Goal: Entertainment & Leisure: Browse casually

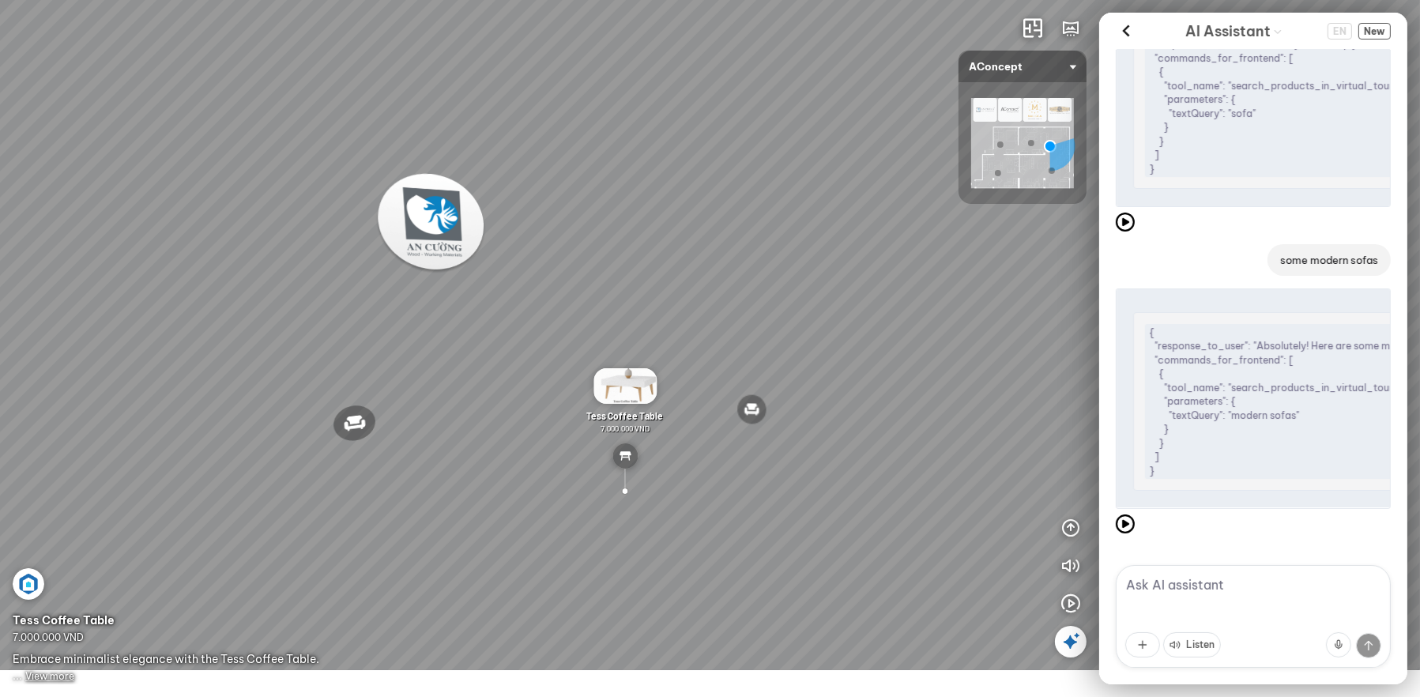
scroll to position [164, 0]
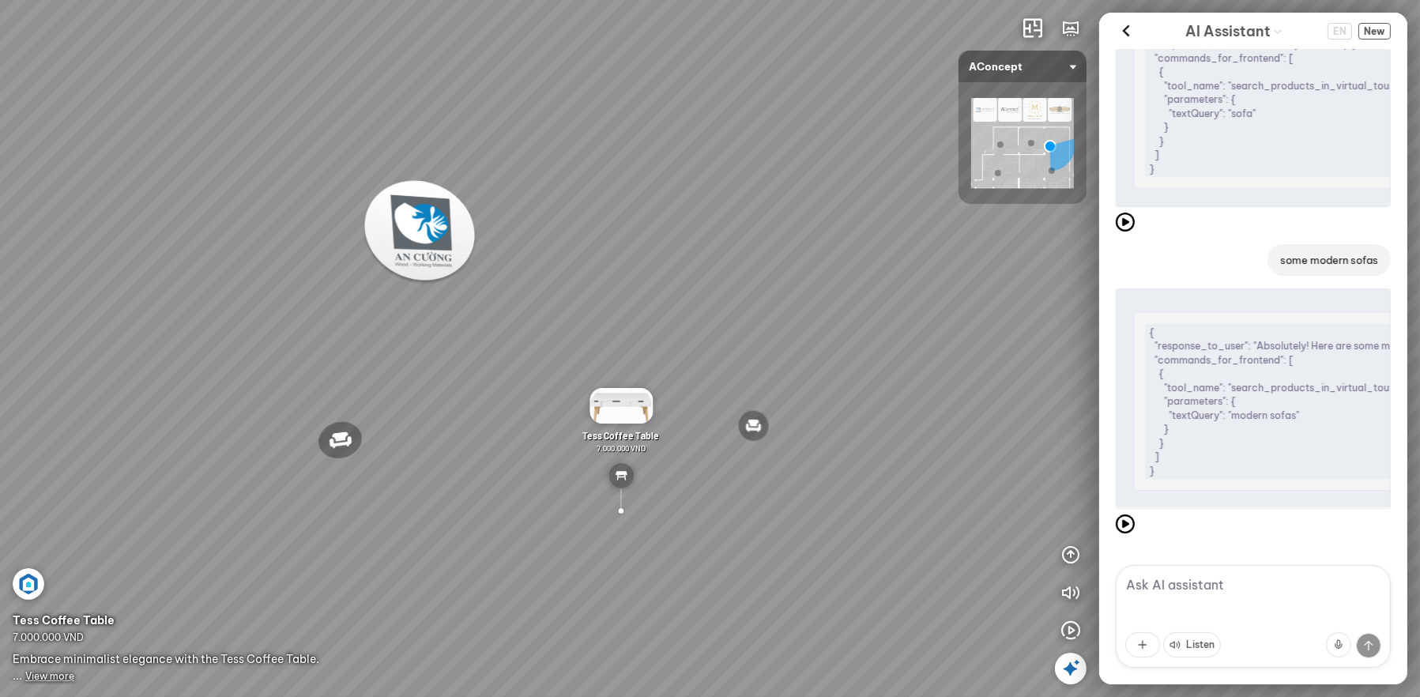
click at [1182, 589] on textarea at bounding box center [1253, 616] width 275 height 103
type textarea "hi"
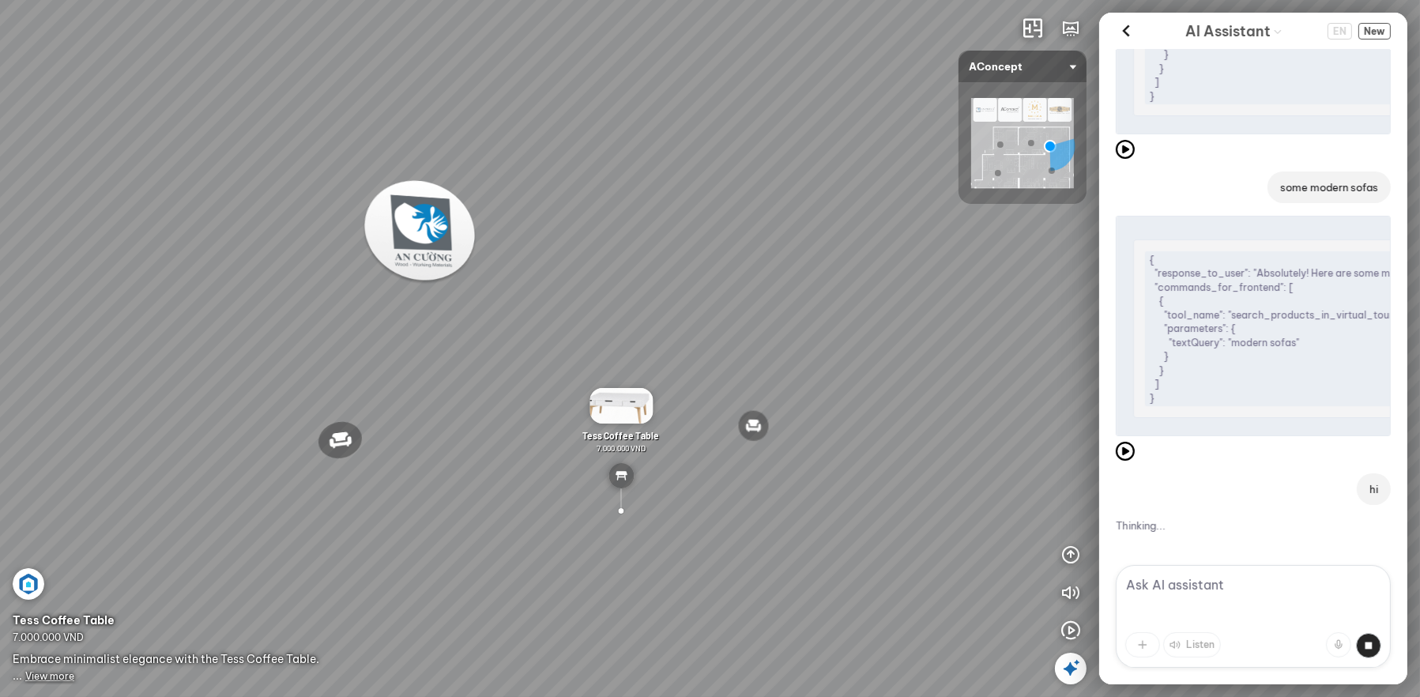
scroll to position [262, 0]
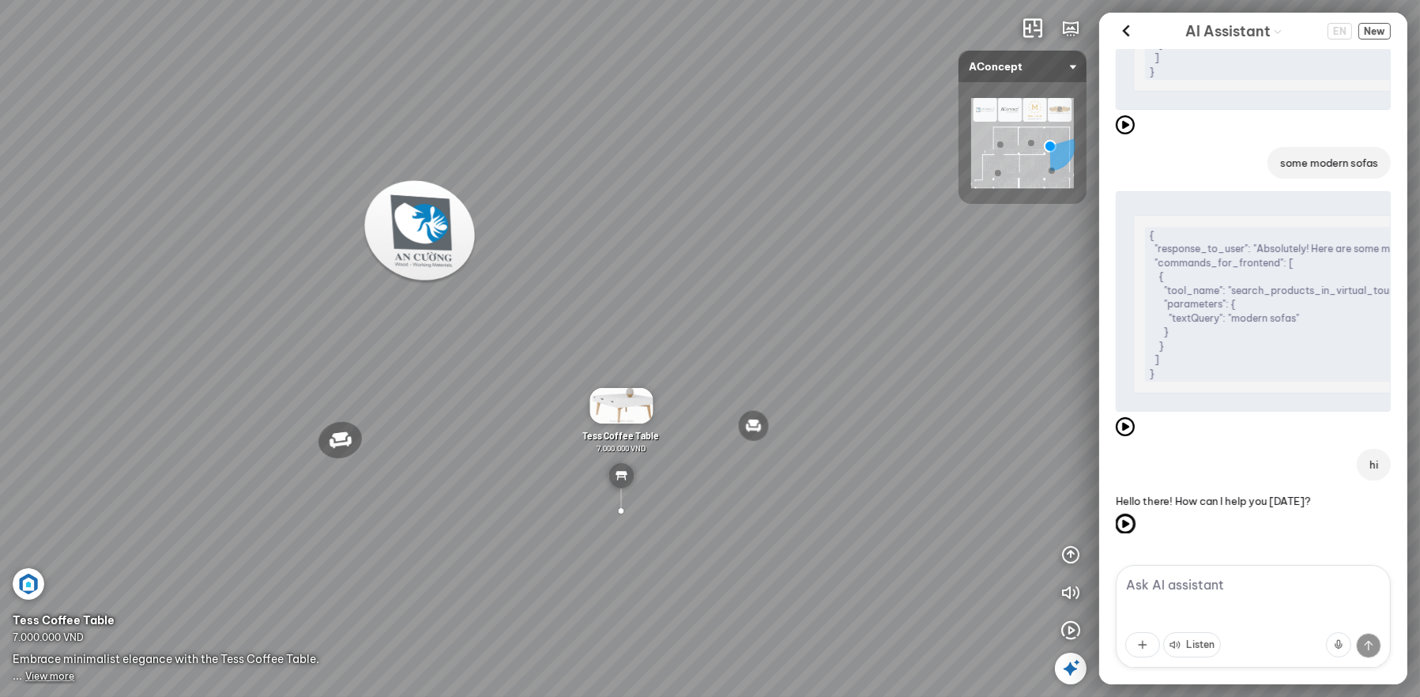
click at [1126, 528] on icon at bounding box center [1125, 524] width 19 height 19
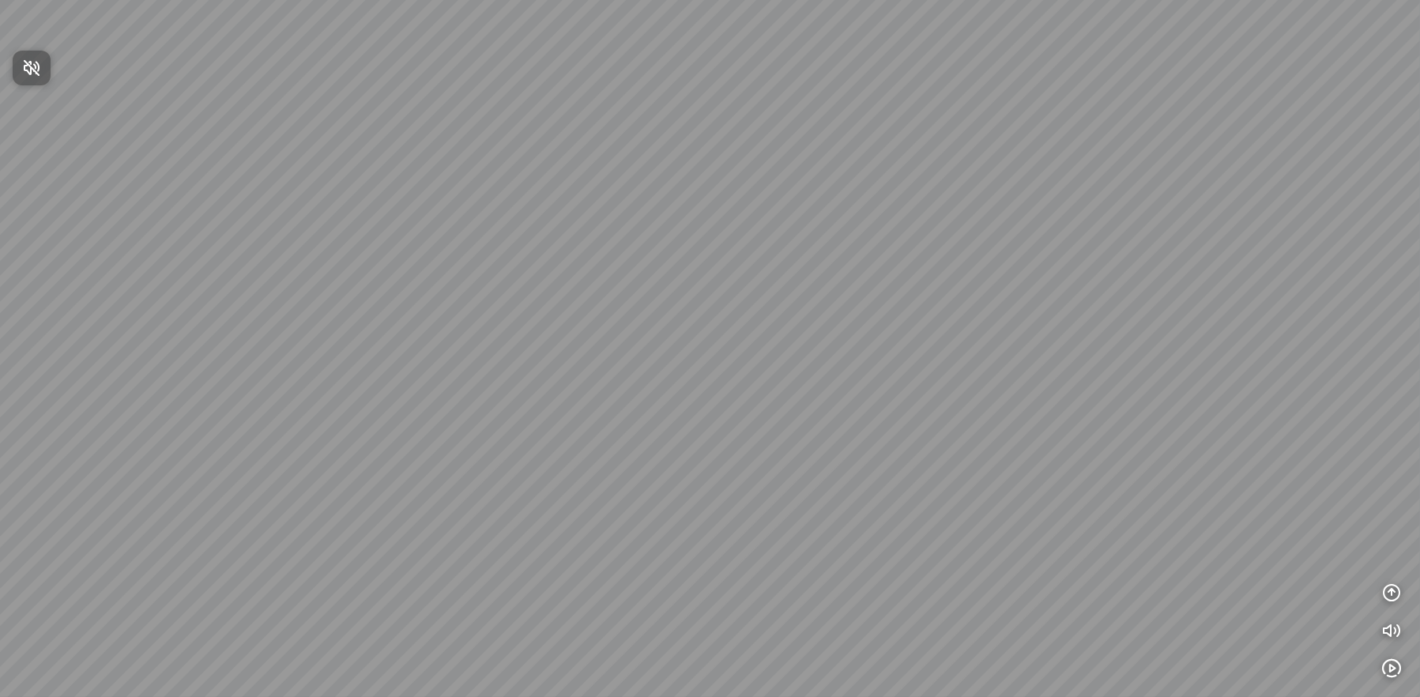
drag, startPoint x: 745, startPoint y: 343, endPoint x: 844, endPoint y: 306, distance: 105.5
click at [844, 306] on div at bounding box center [710, 348] width 1420 height 697
drag, startPoint x: 488, startPoint y: 508, endPoint x: 846, endPoint y: 466, distance: 360.5
click at [842, 466] on div at bounding box center [710, 348] width 1420 height 697
drag, startPoint x: 470, startPoint y: 448, endPoint x: 753, endPoint y: 439, distance: 283.1
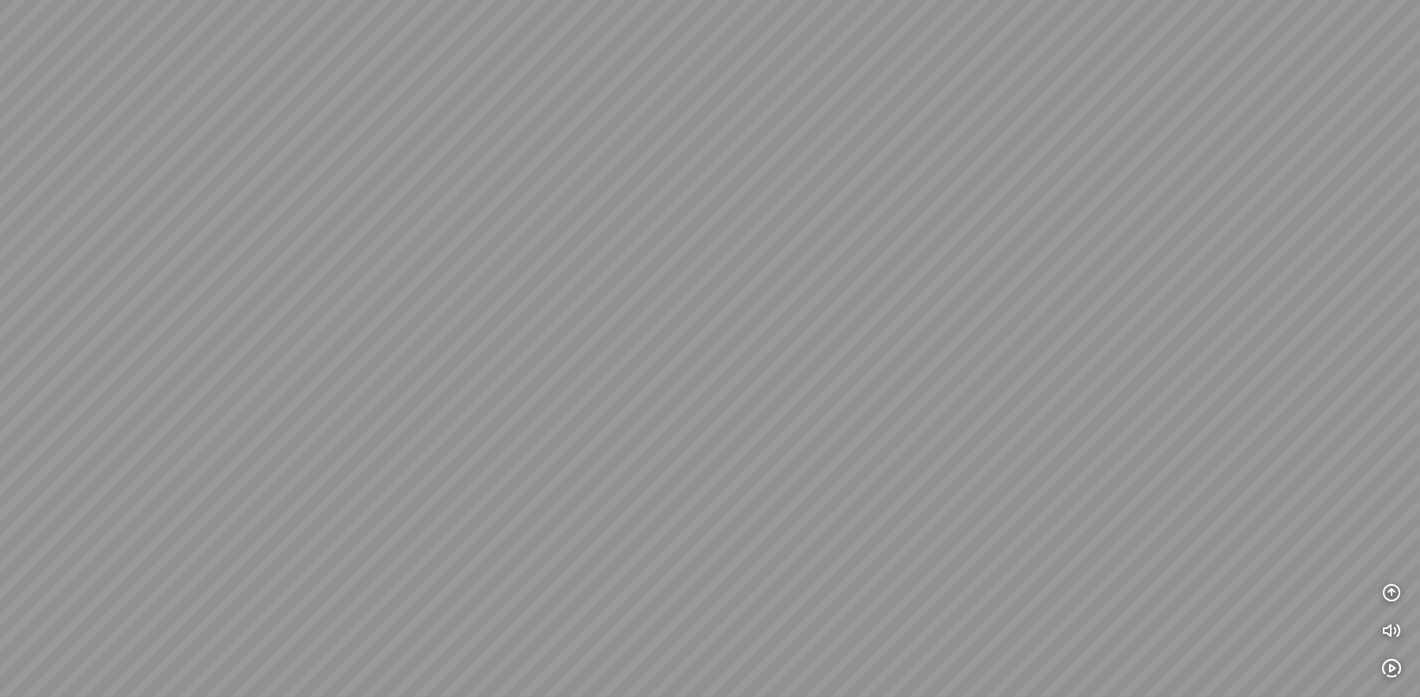
click at [753, 439] on div at bounding box center [710, 348] width 1420 height 697
drag, startPoint x: 552, startPoint y: 457, endPoint x: 689, endPoint y: 488, distance: 141.1
click at [689, 488] on div at bounding box center [710, 348] width 1420 height 697
drag, startPoint x: 534, startPoint y: 433, endPoint x: 807, endPoint y: 335, distance: 289.7
click at [799, 340] on div at bounding box center [710, 348] width 1420 height 697
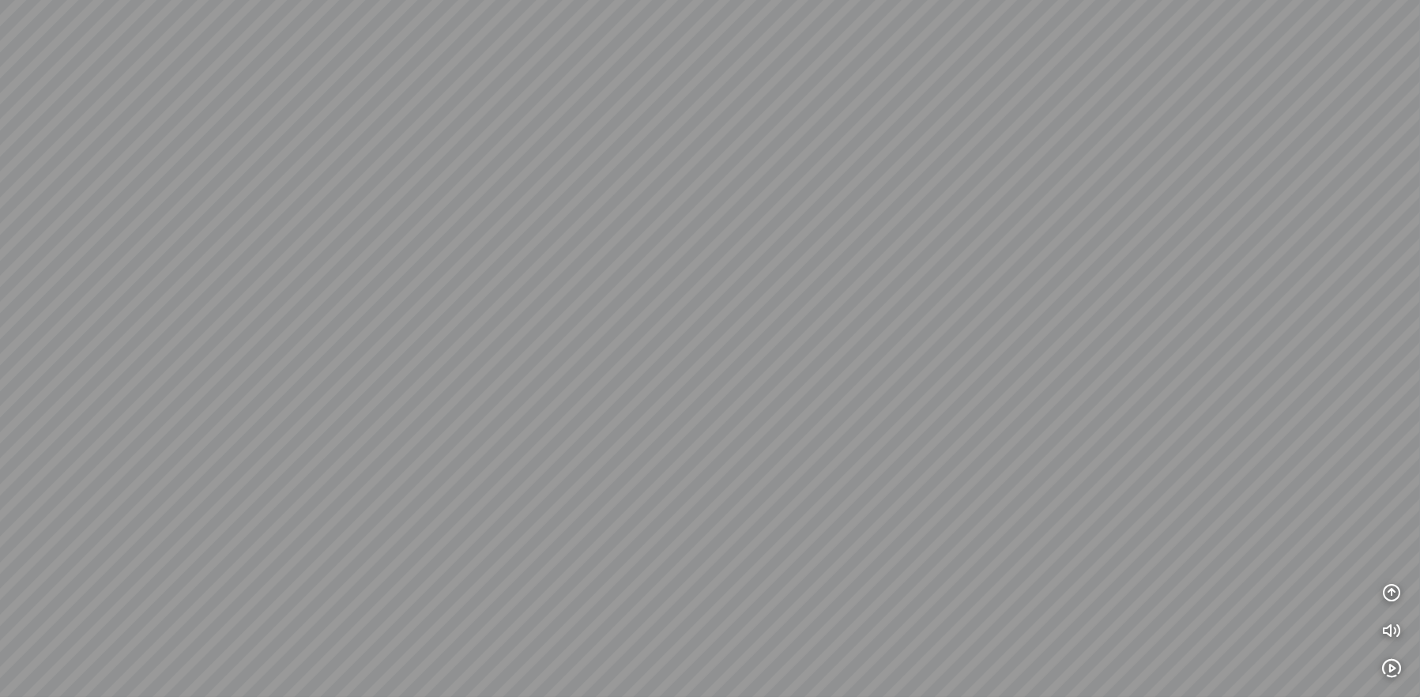
drag, startPoint x: 575, startPoint y: 336, endPoint x: 612, endPoint y: 368, distance: 48.8
click at [612, 368] on div at bounding box center [710, 348] width 1420 height 697
drag, startPoint x: 548, startPoint y: 433, endPoint x: 838, endPoint y: 449, distance: 290.5
click at [826, 448] on div at bounding box center [710, 348] width 1420 height 697
drag, startPoint x: 611, startPoint y: 441, endPoint x: 832, endPoint y: 440, distance: 221.3
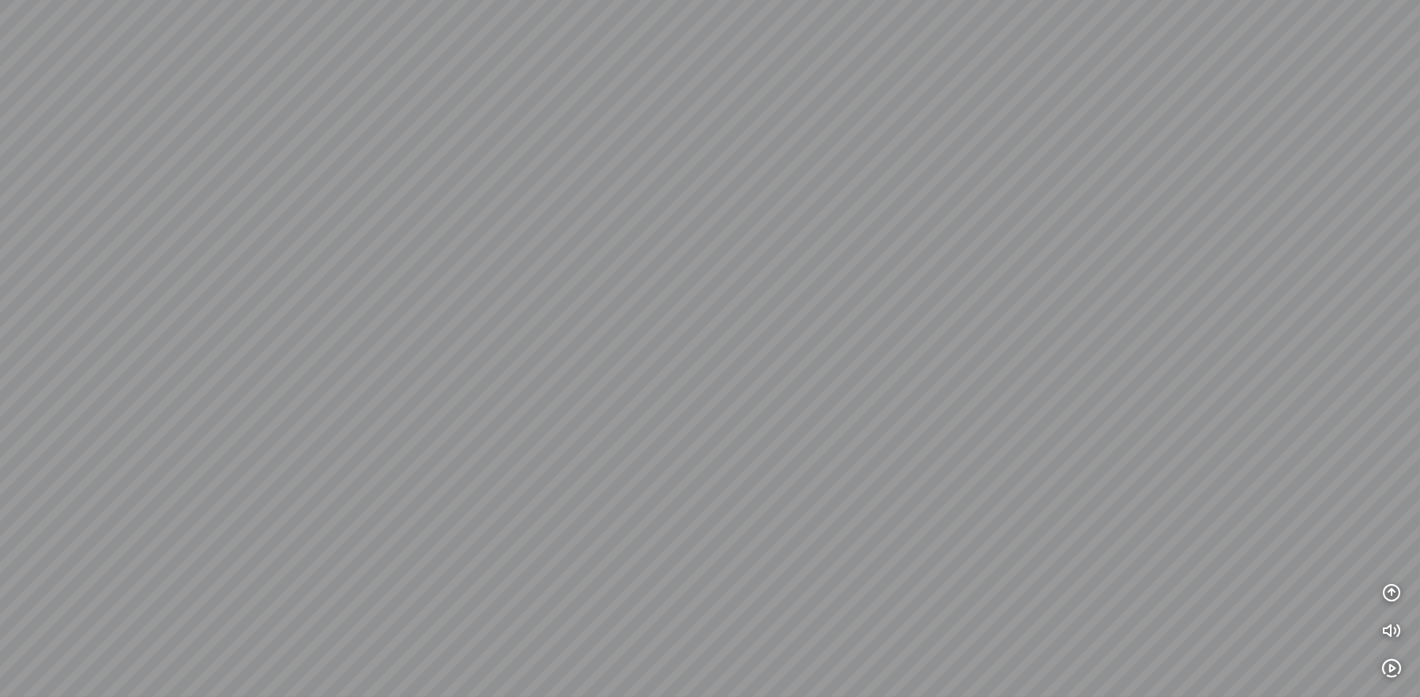
click at [832, 440] on div at bounding box center [710, 348] width 1420 height 697
drag, startPoint x: 648, startPoint y: 407, endPoint x: 479, endPoint y: 351, distance: 178.2
click at [479, 351] on div at bounding box center [710, 348] width 1420 height 697
drag, startPoint x: 923, startPoint y: 388, endPoint x: 543, endPoint y: 405, distance: 380.6
click at [543, 405] on div at bounding box center [710, 348] width 1420 height 697
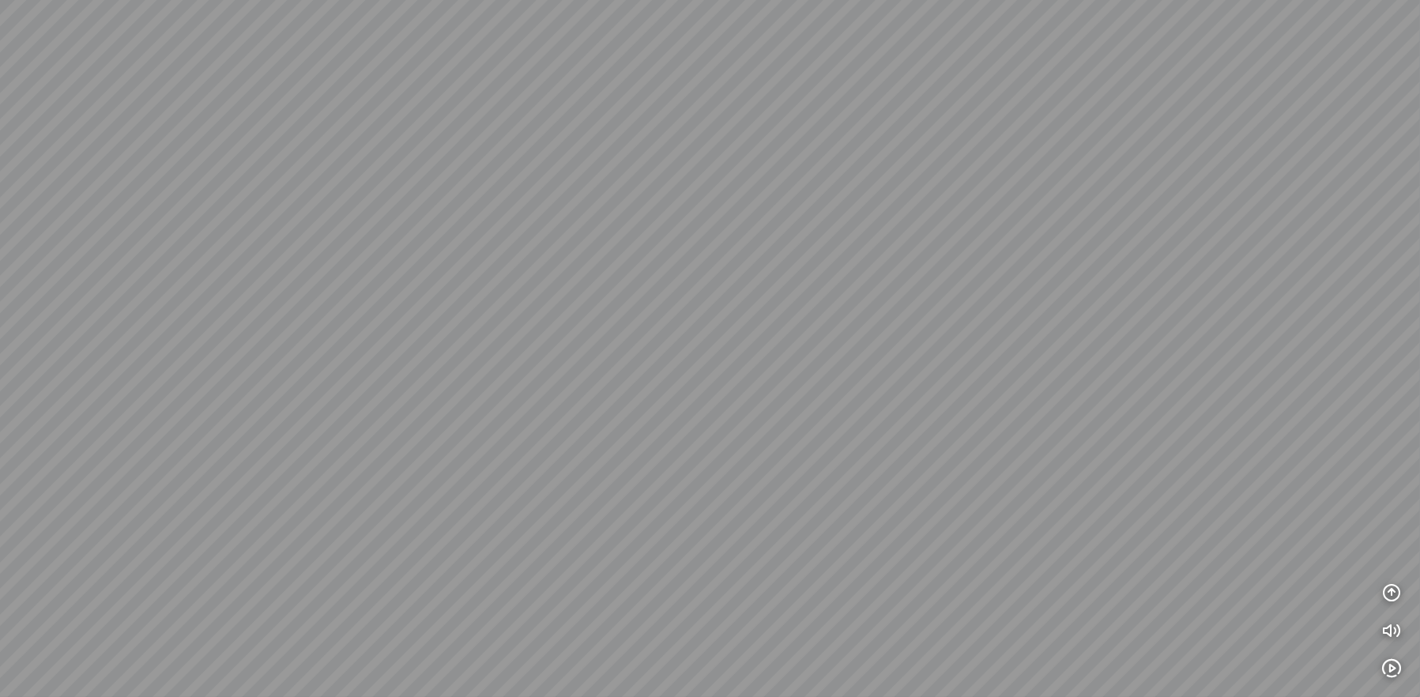
drag, startPoint x: 932, startPoint y: 324, endPoint x: 774, endPoint y: 361, distance: 162.4
click at [774, 361] on div at bounding box center [710, 348] width 1420 height 697
drag, startPoint x: 1044, startPoint y: 375, endPoint x: 779, endPoint y: 403, distance: 266.3
click at [779, 403] on div at bounding box center [710, 348] width 1420 height 697
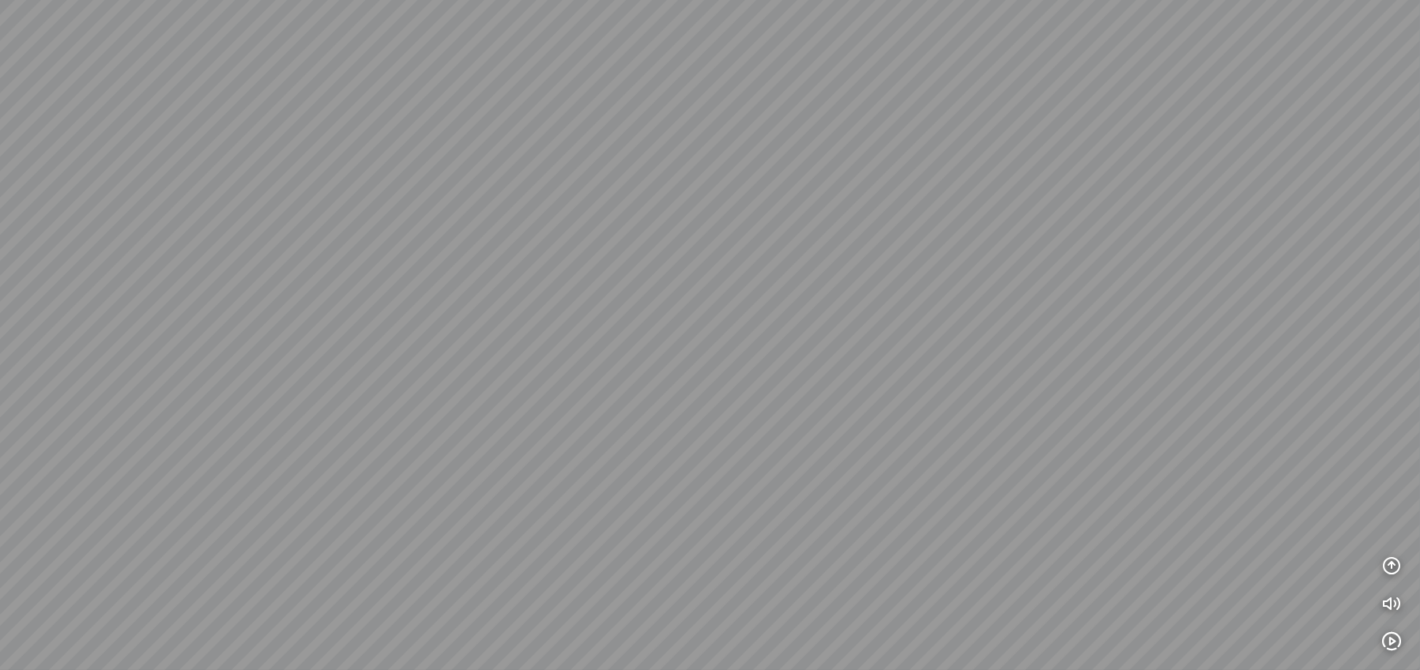
drag, startPoint x: 605, startPoint y: 358, endPoint x: 481, endPoint y: 235, distance: 175.5
click at [481, 235] on div at bounding box center [710, 335] width 1420 height 670
drag, startPoint x: 660, startPoint y: 383, endPoint x: 653, endPoint y: 321, distance: 62.1
click at [653, 321] on div at bounding box center [710, 335] width 1420 height 670
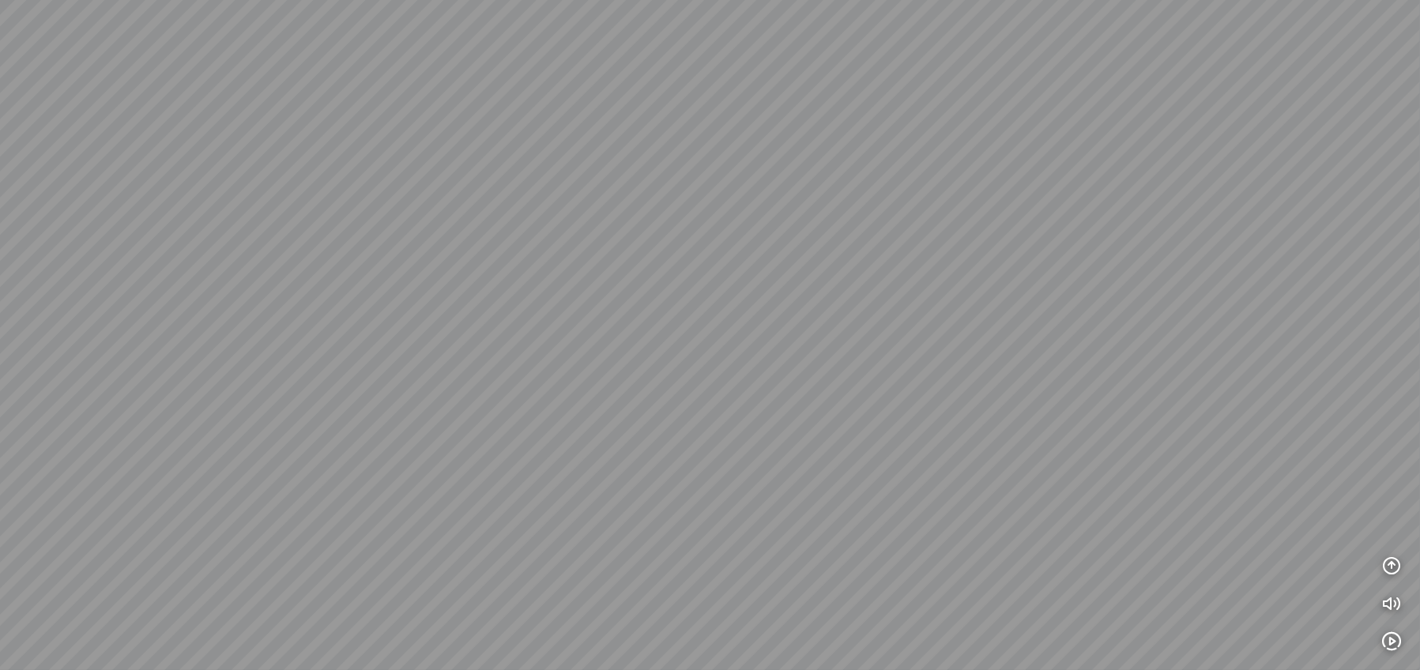
click at [646, 256] on div at bounding box center [710, 335] width 1420 height 670
drag, startPoint x: 605, startPoint y: 291, endPoint x: 697, endPoint y: 369, distance: 121.1
click at [697, 369] on div at bounding box center [710, 335] width 1420 height 670
click at [394, 360] on div at bounding box center [710, 335] width 1420 height 670
drag, startPoint x: 362, startPoint y: 421, endPoint x: 348, endPoint y: 444, distance: 27.0
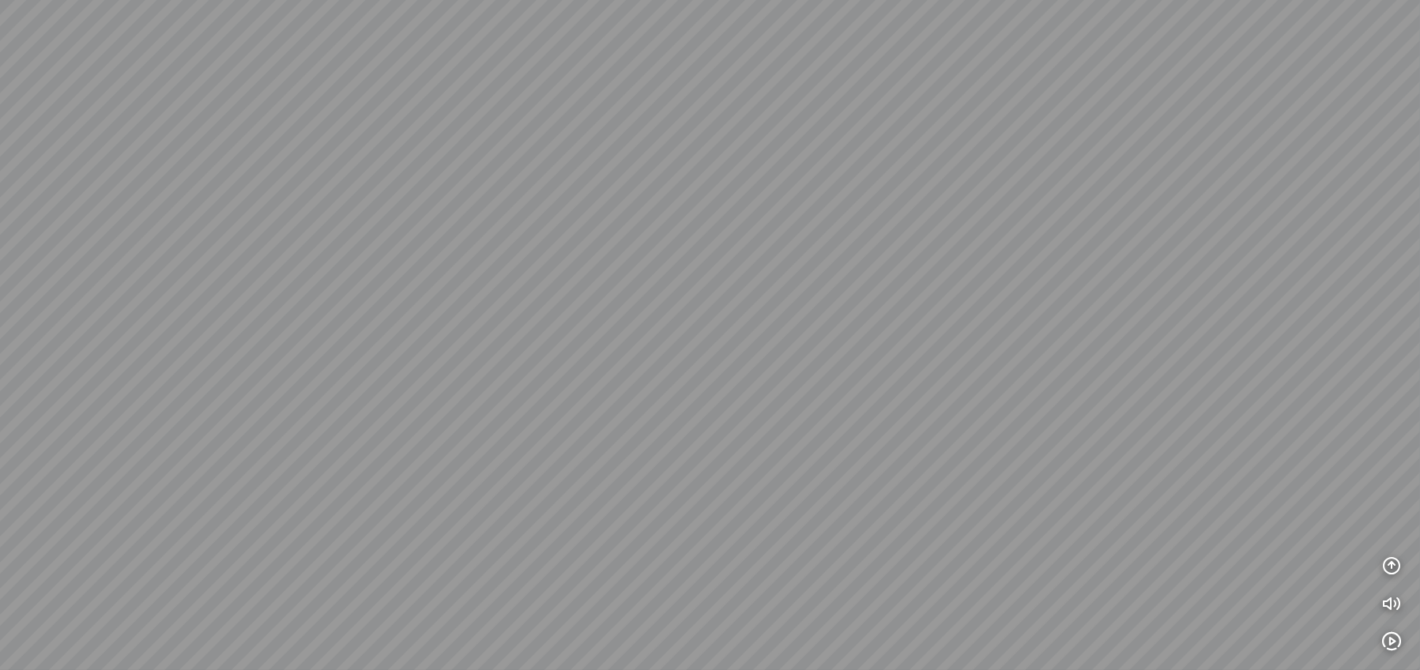
click at [362, 421] on div at bounding box center [710, 335] width 1420 height 670
drag, startPoint x: 417, startPoint y: 433, endPoint x: 631, endPoint y: 386, distance: 220.1
click at [630, 386] on div at bounding box center [710, 335] width 1420 height 670
